Goal: Transaction & Acquisition: Purchase product/service

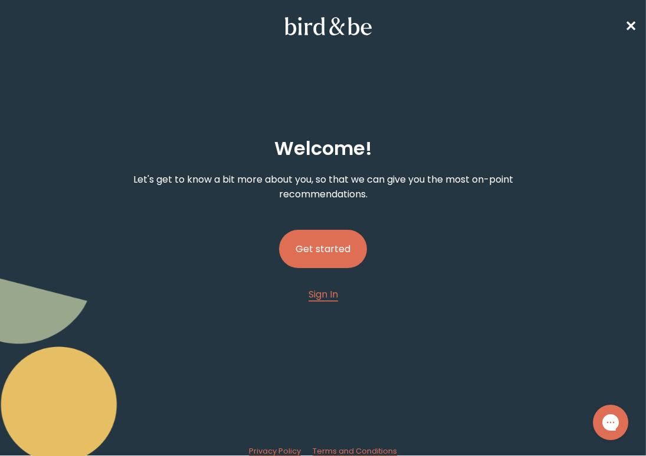
click at [343, 256] on button "Get started" at bounding box center [323, 249] width 88 height 38
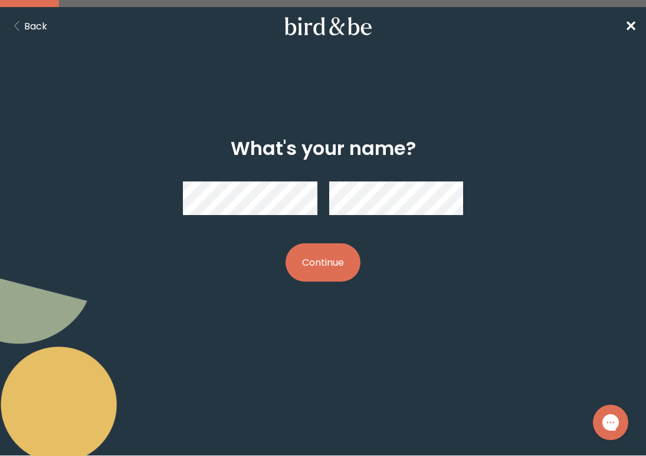
click at [297, 263] on button "Continue" at bounding box center [322, 263] width 75 height 38
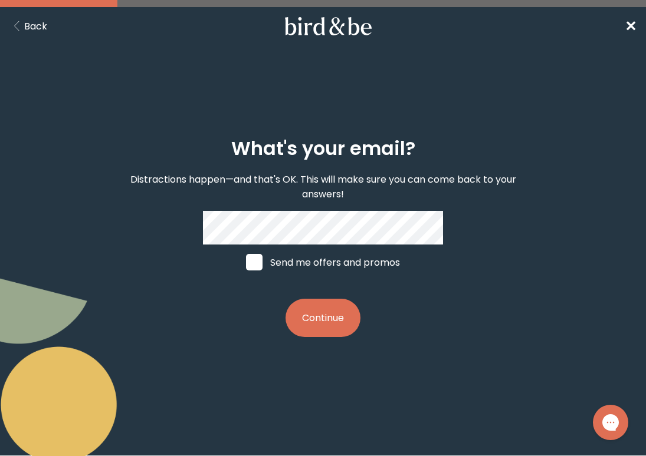
click at [330, 318] on button "Continue" at bounding box center [322, 318] width 75 height 38
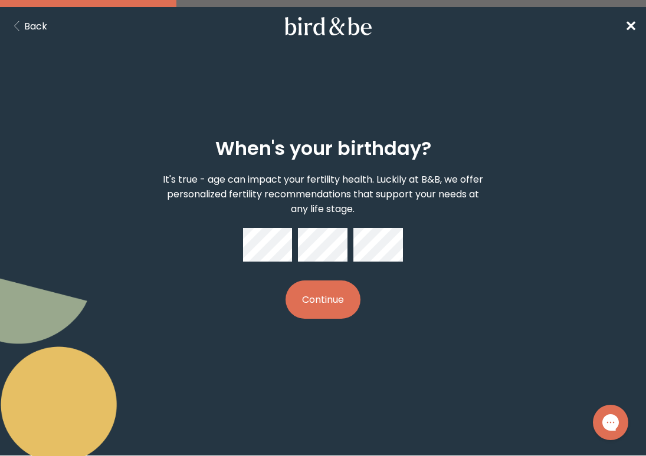
click at [338, 300] on button "Continue" at bounding box center [322, 300] width 75 height 38
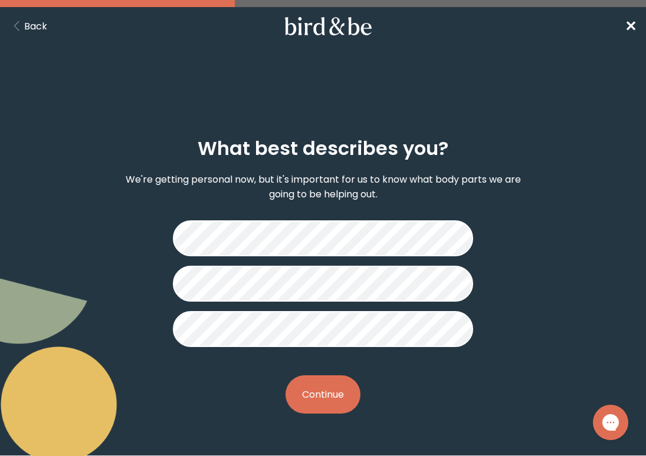
click at [314, 402] on button "Continue" at bounding box center [322, 395] width 75 height 38
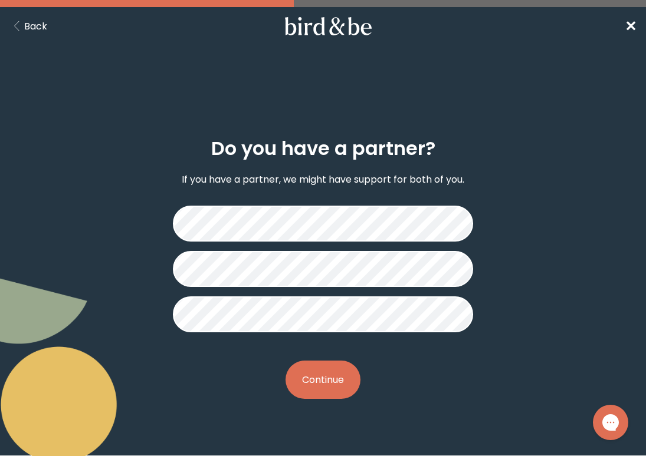
click at [320, 384] on button "Continue" at bounding box center [322, 380] width 75 height 38
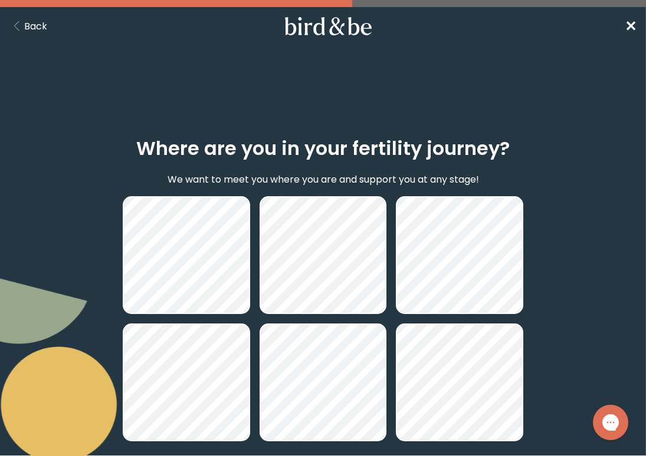
click at [35, 22] on button "Back" at bounding box center [28, 26] width 38 height 15
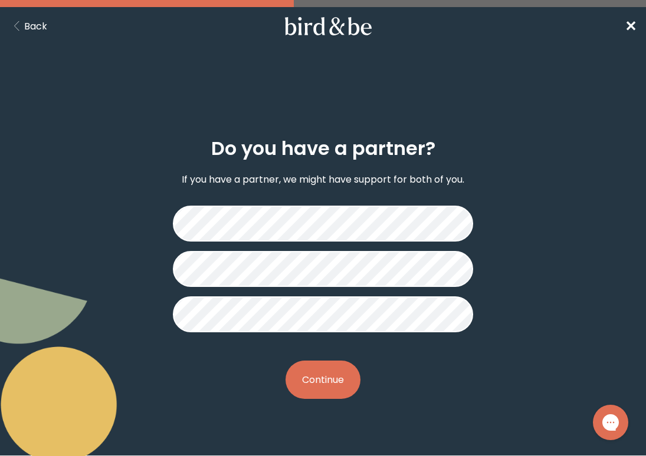
click at [311, 380] on button "Continue" at bounding box center [322, 380] width 75 height 38
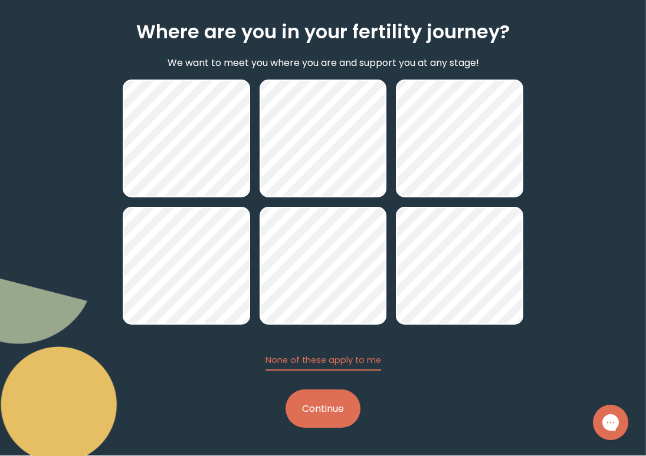
scroll to position [117, 0]
click at [328, 407] on button "Continue" at bounding box center [322, 409] width 75 height 38
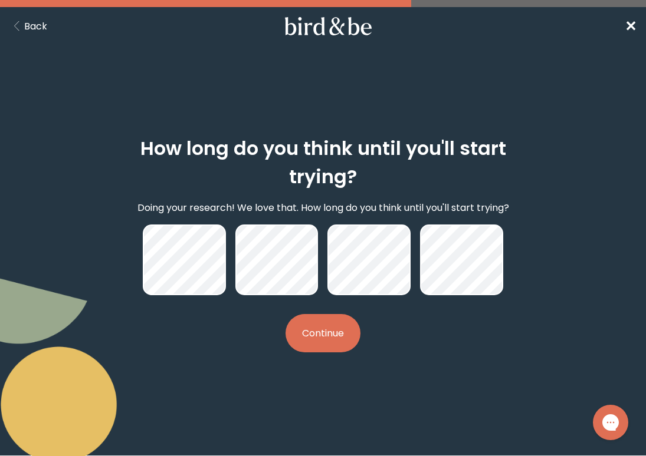
click at [318, 340] on button "Continue" at bounding box center [322, 333] width 75 height 38
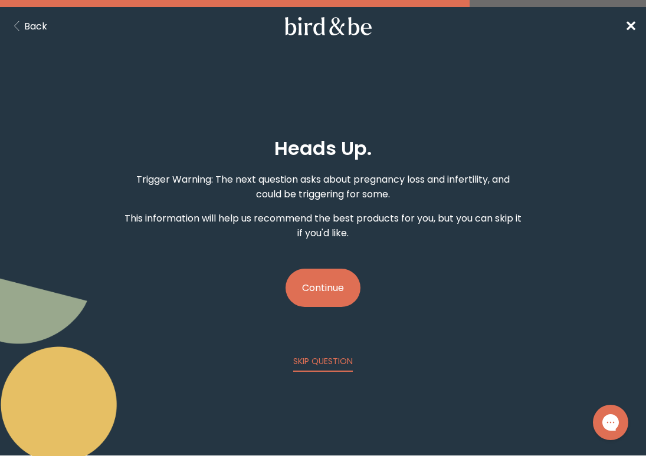
click at [326, 298] on button "Continue" at bounding box center [322, 288] width 75 height 38
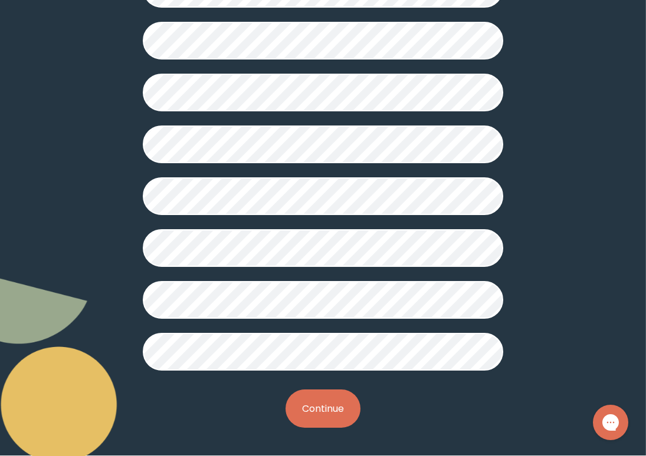
scroll to position [336, 0]
click at [303, 410] on button "Continue" at bounding box center [322, 409] width 75 height 38
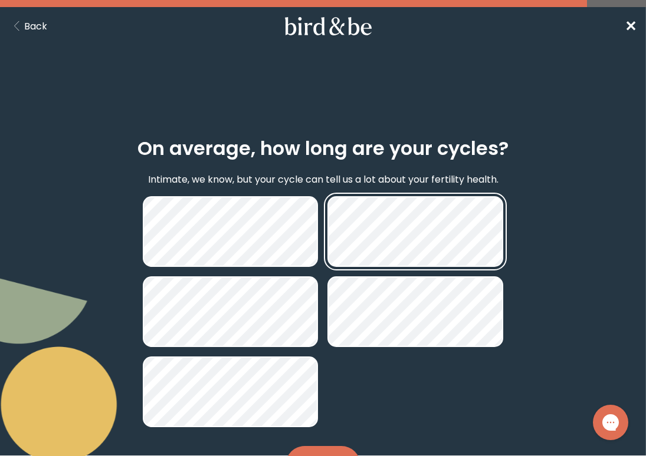
scroll to position [53, 0]
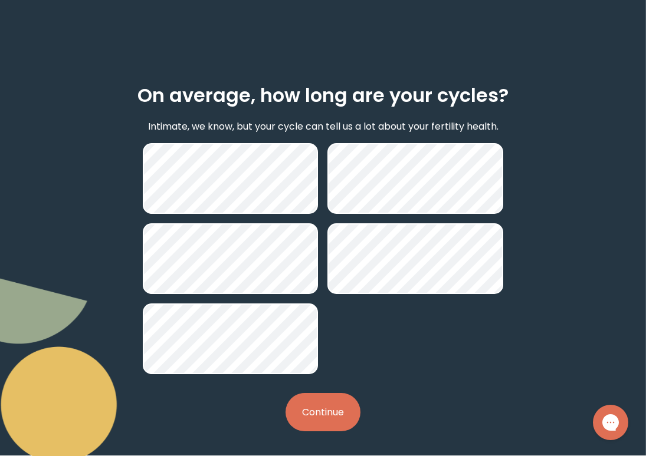
click at [316, 402] on button "Continue" at bounding box center [322, 412] width 75 height 38
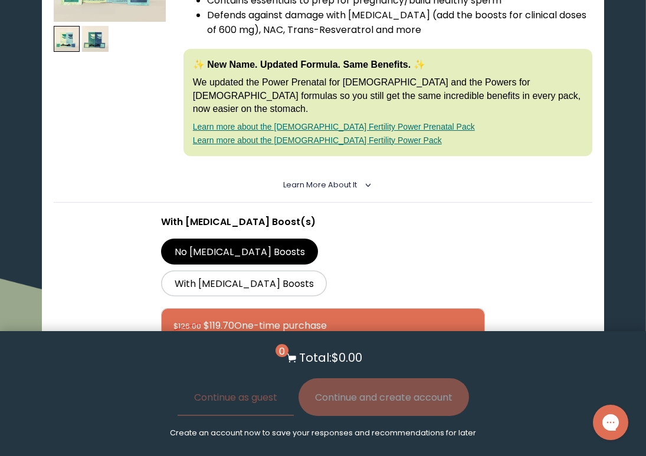
scroll to position [329, 0]
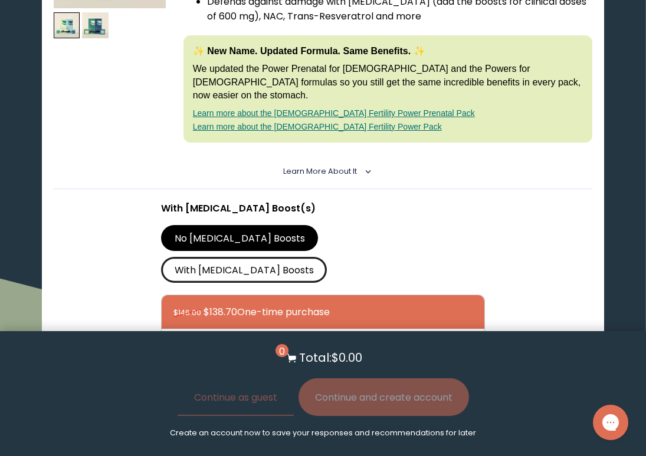
click at [327, 257] on label "With [MEDICAL_DATA] Boosts" at bounding box center [244, 270] width 166 height 26
click at [0, 0] on input "With [MEDICAL_DATA] Boosts" at bounding box center [0, 0] width 0 height 0
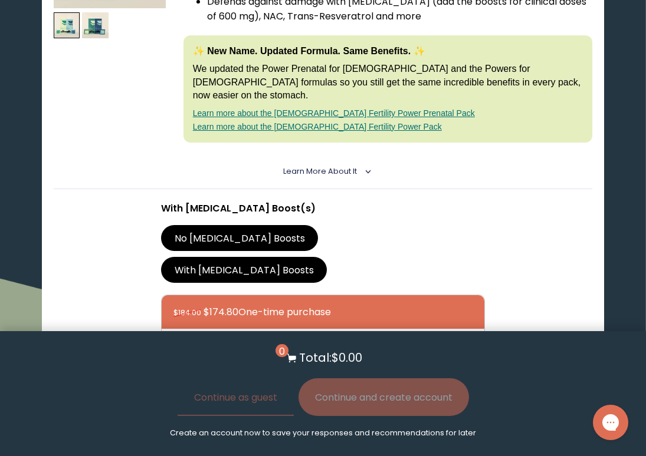
click at [226, 225] on label "No [MEDICAL_DATA] Boosts" at bounding box center [239, 238] width 157 height 26
click at [0, 0] on input "No [MEDICAL_DATA] Boosts" at bounding box center [0, 0] width 0 height 0
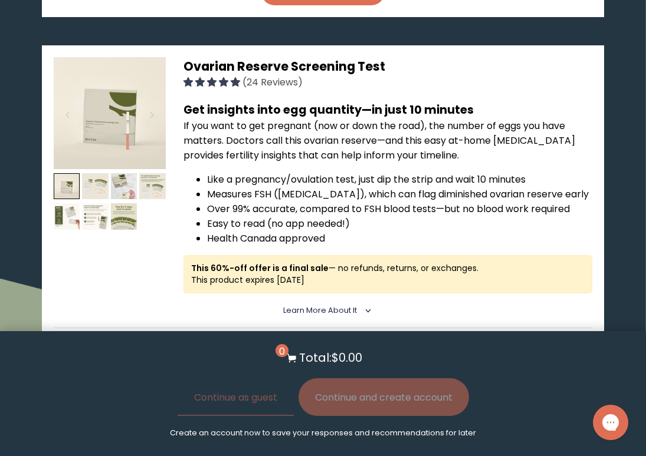
scroll to position [1237, 0]
click at [88, 173] on img at bounding box center [95, 186] width 27 height 27
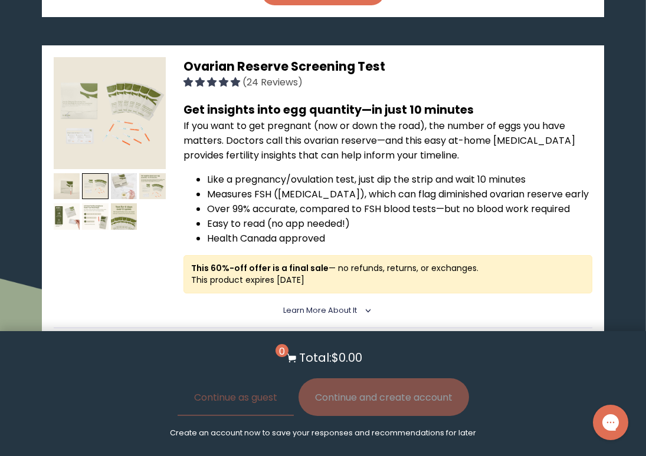
click at [112, 173] on img at bounding box center [124, 186] width 27 height 27
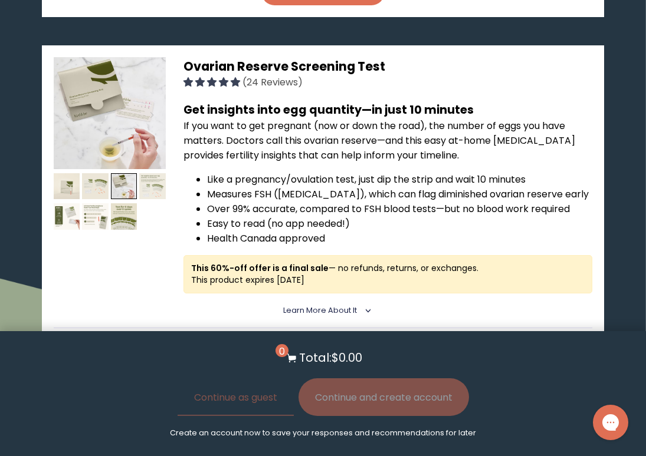
click at [156, 173] on img at bounding box center [152, 186] width 27 height 27
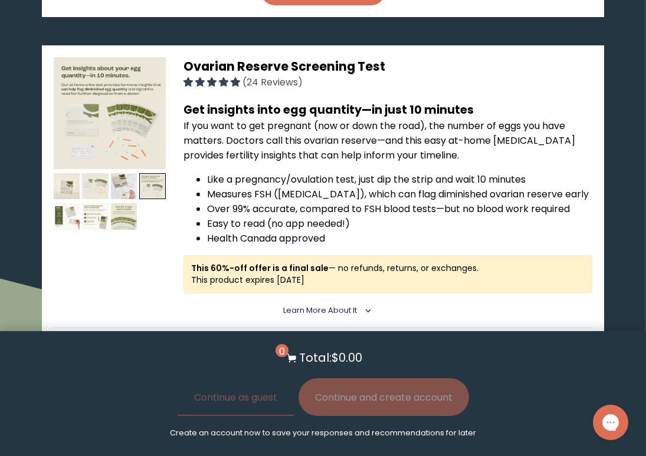
click at [130, 203] on img at bounding box center [124, 216] width 27 height 27
click at [96, 203] on img at bounding box center [95, 216] width 27 height 27
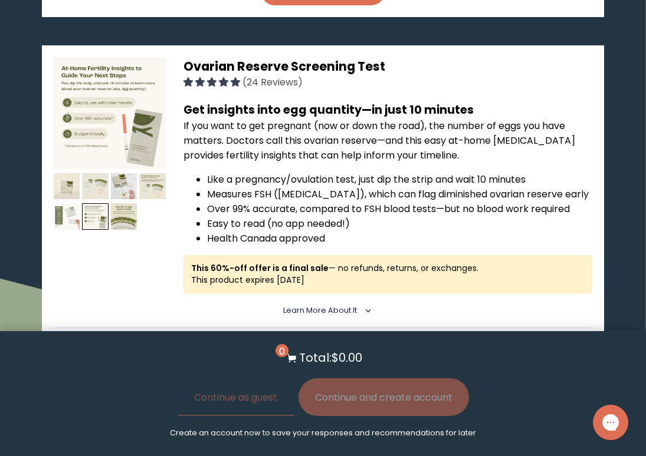
click at [75, 203] on img at bounding box center [67, 216] width 27 height 27
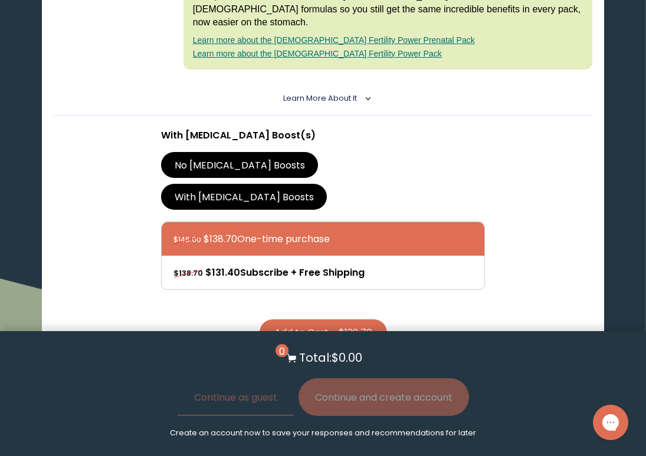
scroll to position [402, 0]
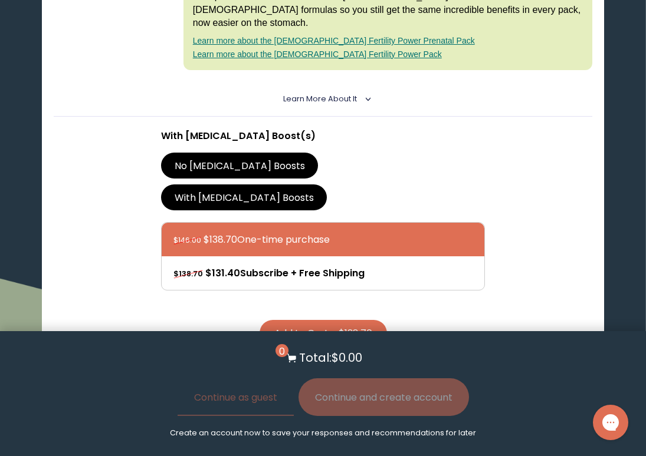
click at [295, 320] on button "Add to Cart - $138.70" at bounding box center [322, 333] width 127 height 27
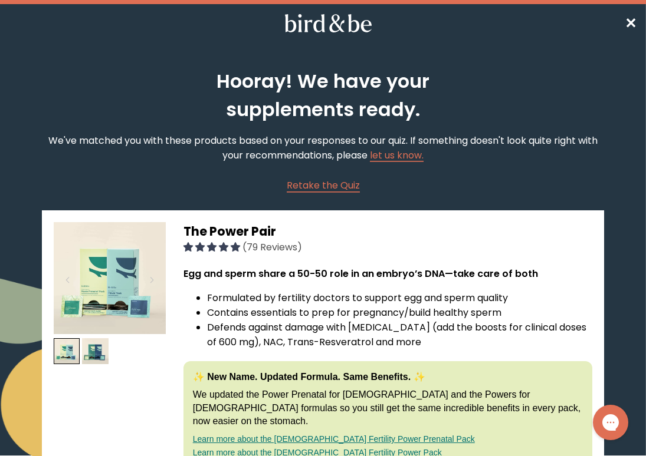
scroll to position [0, 0]
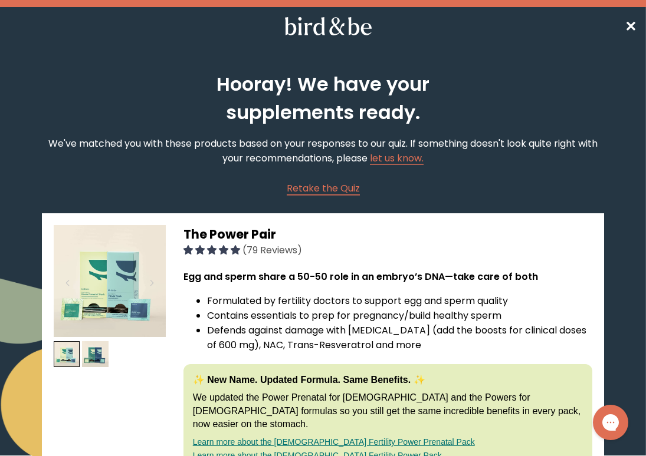
click at [628, 24] on span "✕" at bounding box center [631, 26] width 12 height 19
